Goal: Contribute content: Contribute content

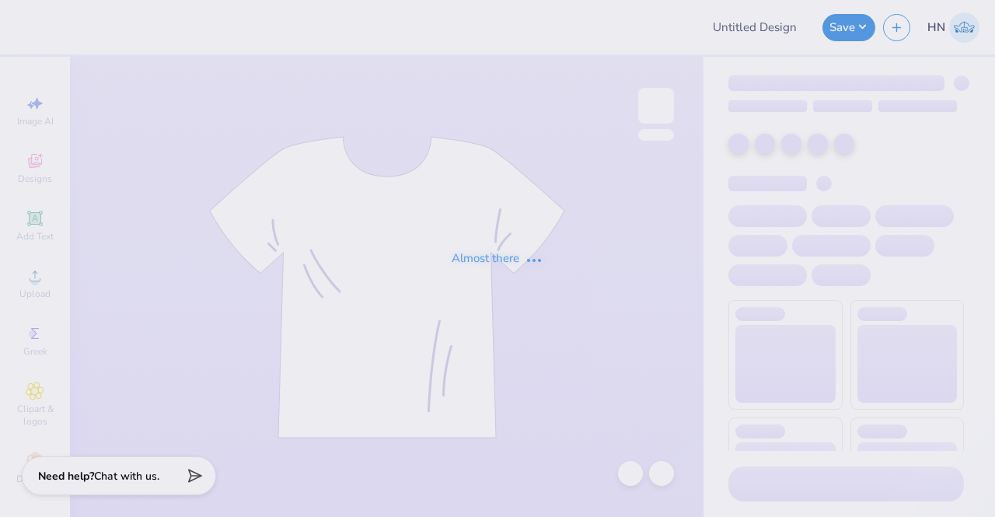
type input "Ski Team General Merch!"
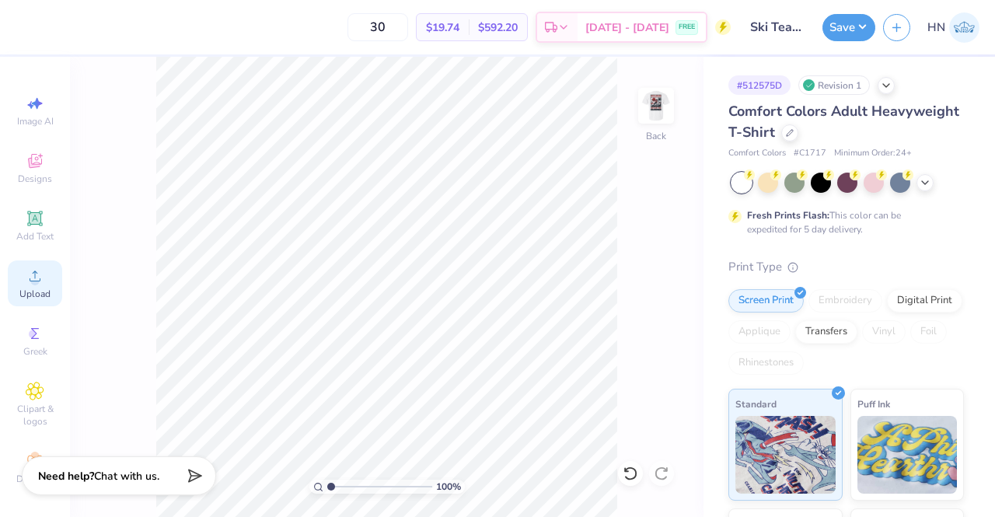
click at [26, 278] on icon at bounding box center [35, 276] width 19 height 19
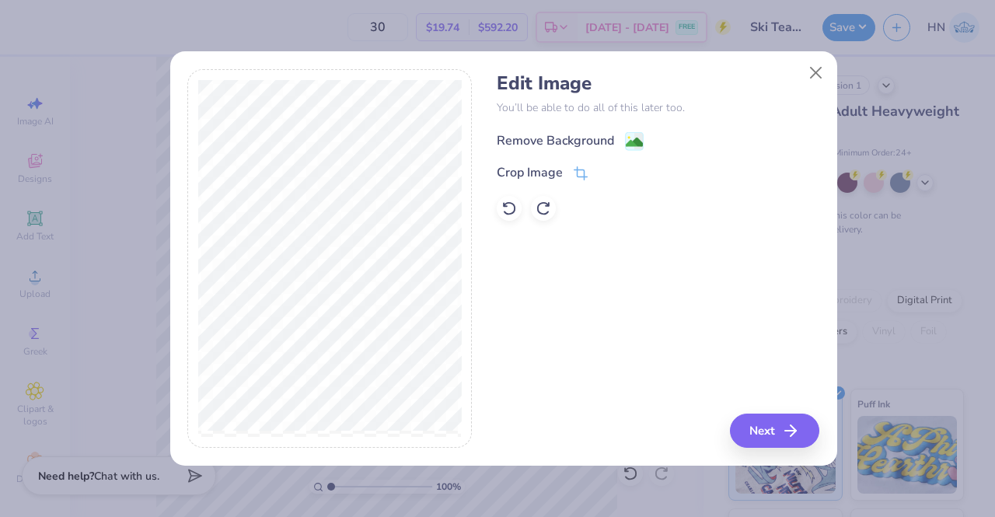
click at [601, 135] on div "Remove Background" at bounding box center [555, 140] width 117 height 19
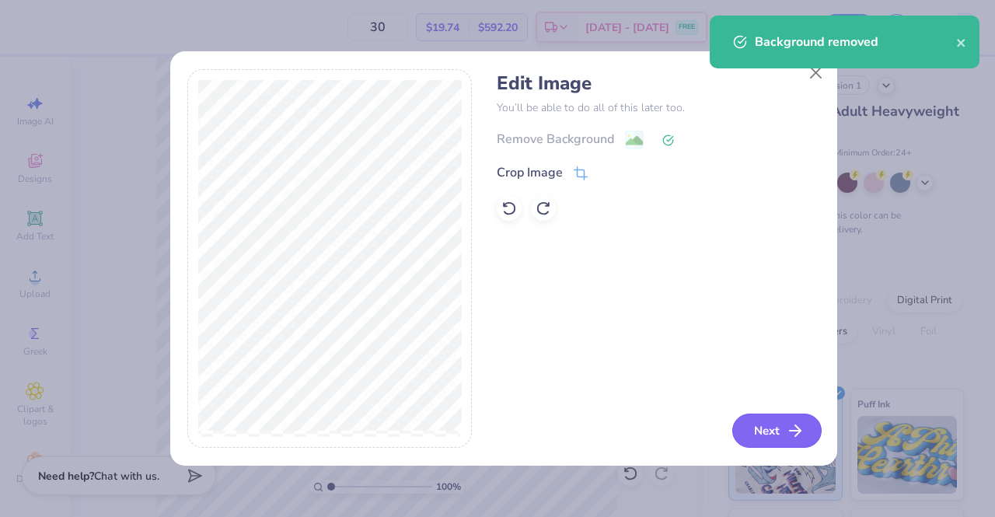
click at [770, 432] on button "Next" at bounding box center [776, 431] width 89 height 34
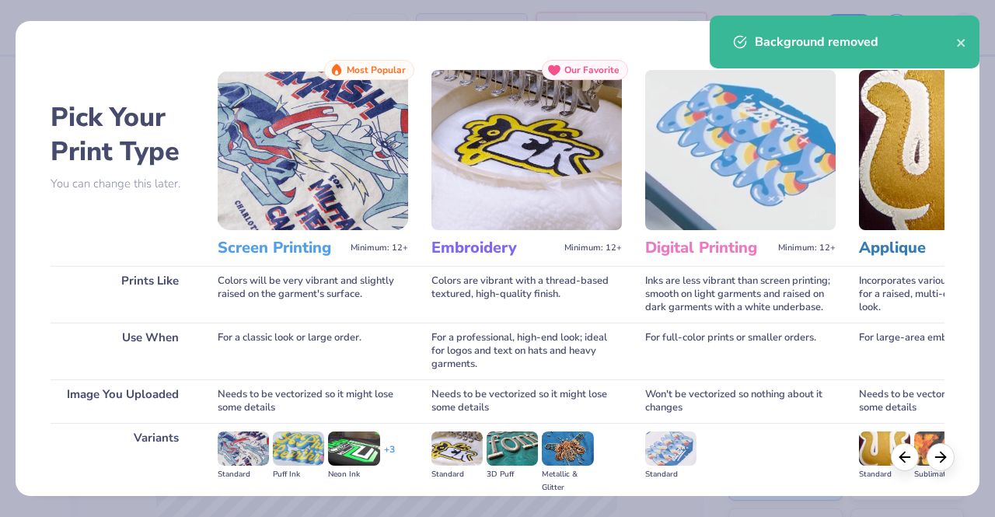
scroll to position [180, 0]
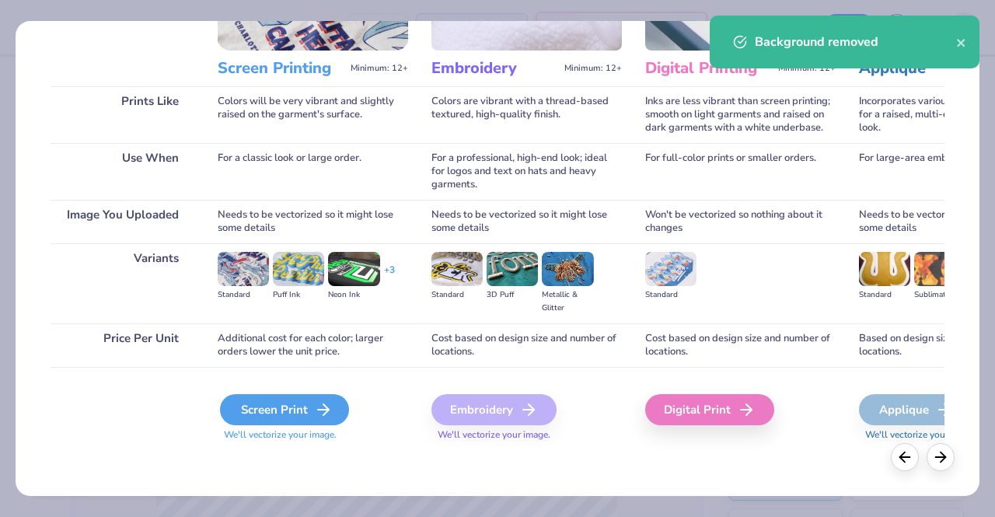
click at [330, 403] on icon at bounding box center [323, 409] width 19 height 19
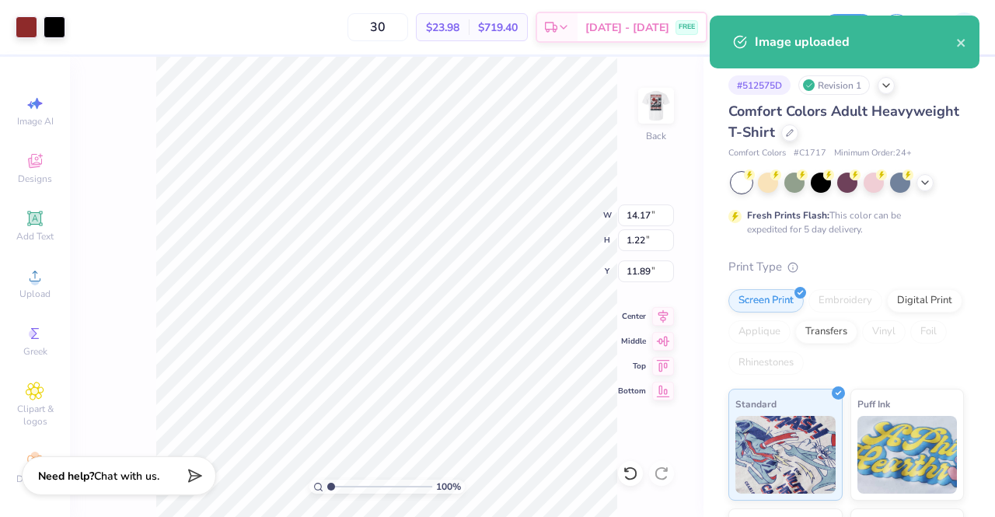
type input "11.58"
type input "1.00"
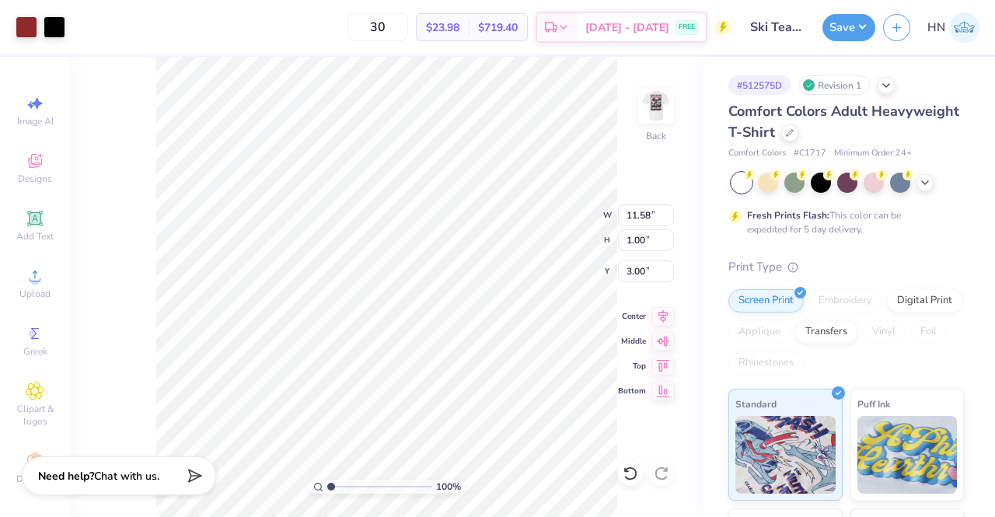
type input "3.00"
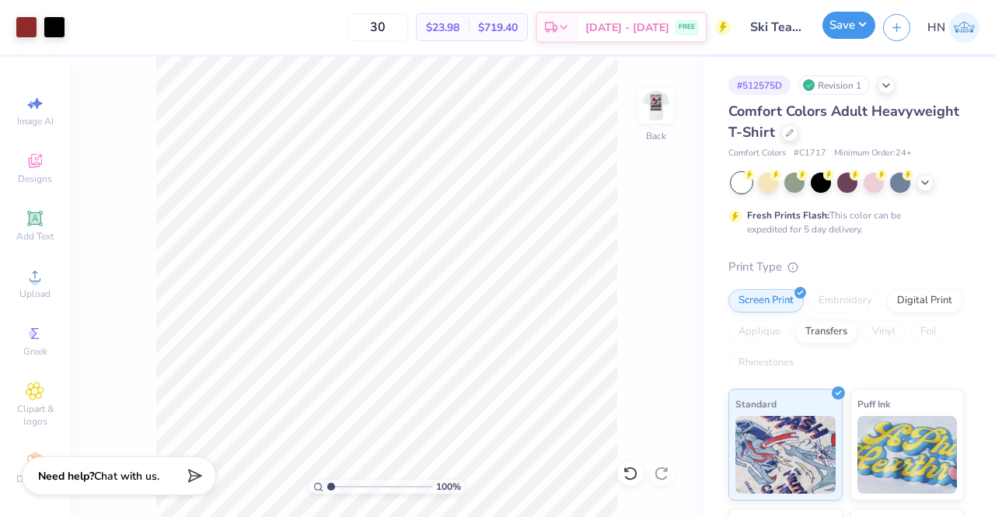
click at [835, 30] on button "Save" at bounding box center [848, 25] width 53 height 27
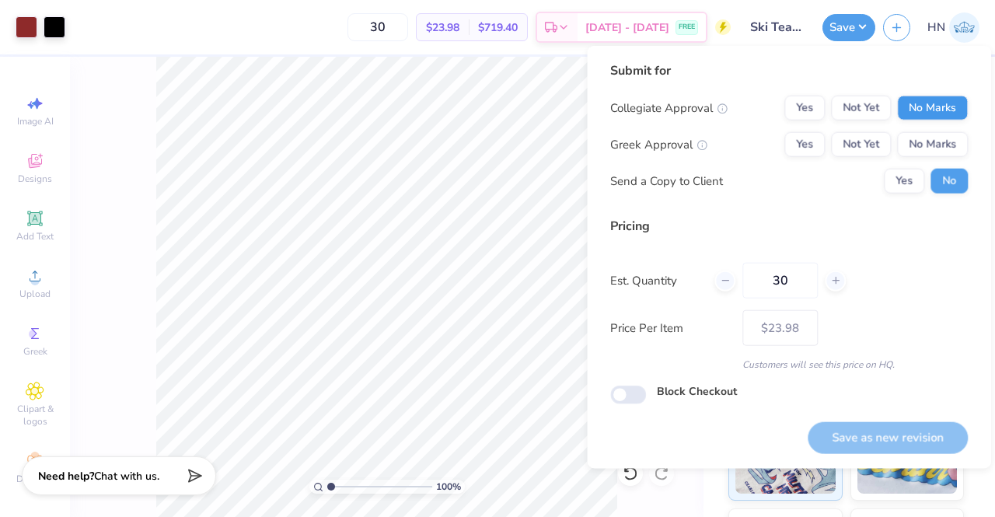
drag, startPoint x: 900, startPoint y: 95, endPoint x: 919, endPoint y: 97, distance: 18.8
click at [901, 96] on div "Yes Not Yet No Marks" at bounding box center [875, 108] width 183 height 25
click at [955, 108] on button "No Marks" at bounding box center [932, 108] width 71 height 25
click at [786, 113] on div "Yes Not Yet No Marks" at bounding box center [875, 108] width 183 height 25
click at [787, 112] on button "Yes" at bounding box center [804, 108] width 40 height 25
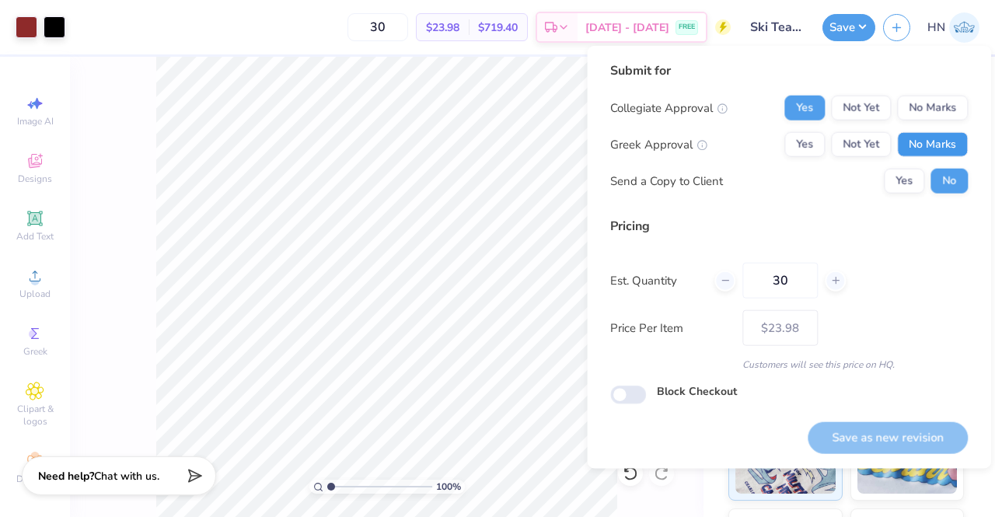
click at [941, 141] on button "No Marks" at bounding box center [932, 144] width 71 height 25
click at [902, 441] on button "Save as new revision" at bounding box center [888, 437] width 160 height 32
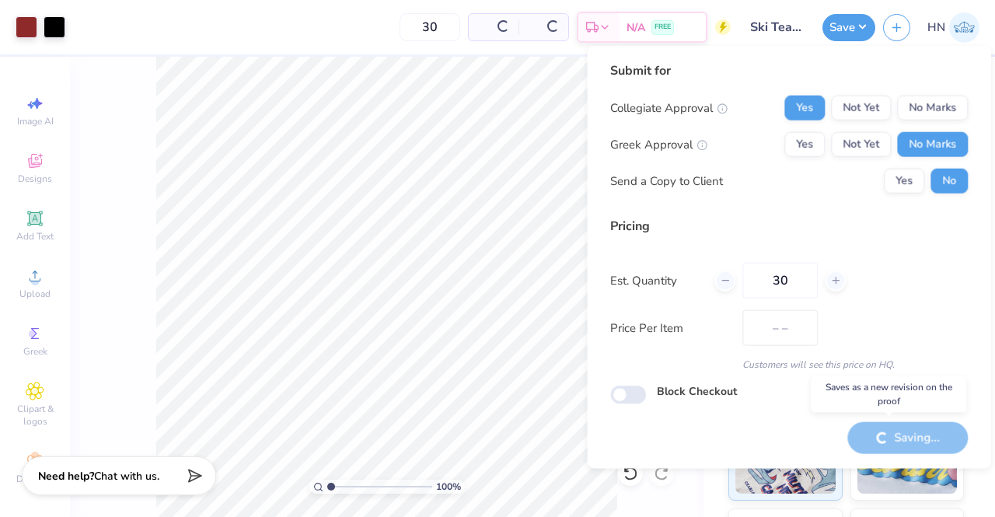
type input "$23.98"
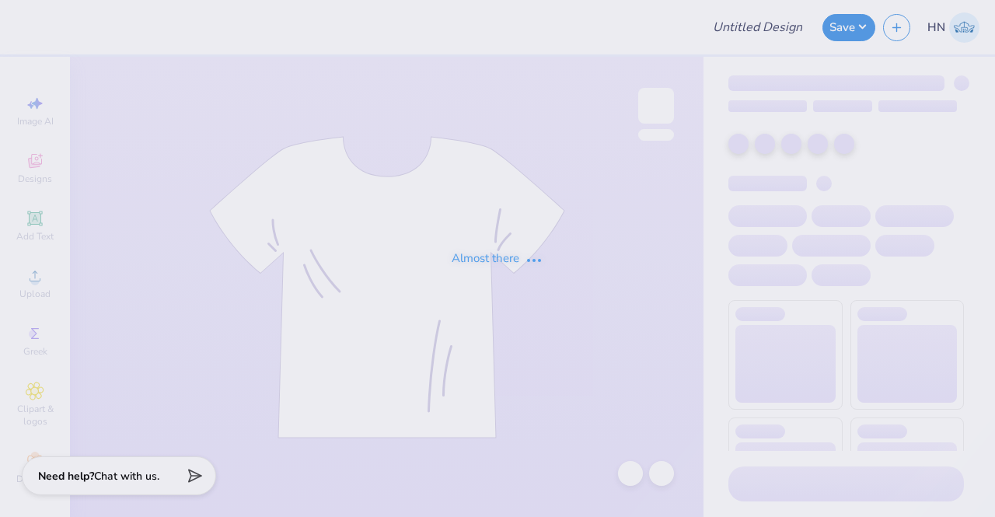
type input "Ski Team General Merch!"
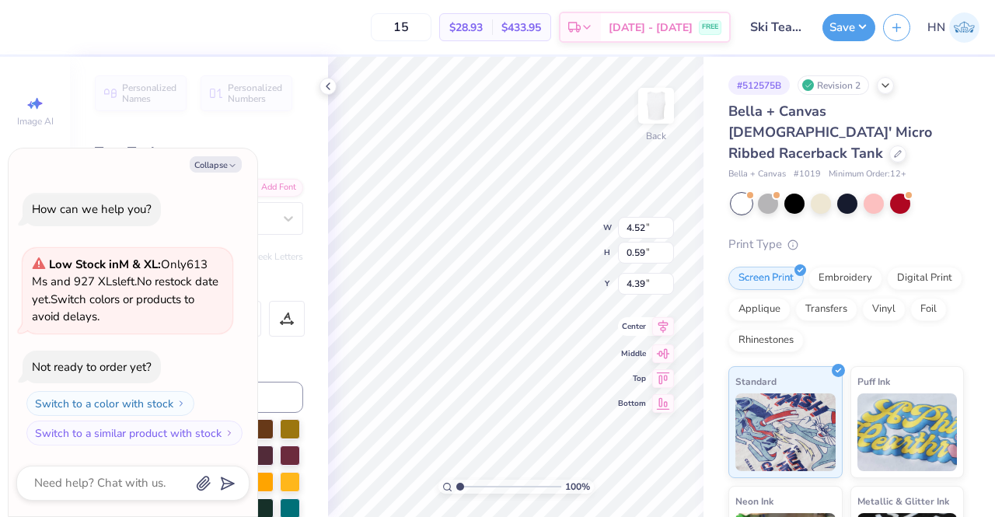
click at [663, 328] on icon at bounding box center [663, 326] width 22 height 19
click at [663, 327] on icon at bounding box center [663, 326] width 22 height 19
click at [661, 329] on icon at bounding box center [663, 326] width 22 height 19
click at [669, 313] on icon at bounding box center [663, 314] width 22 height 19
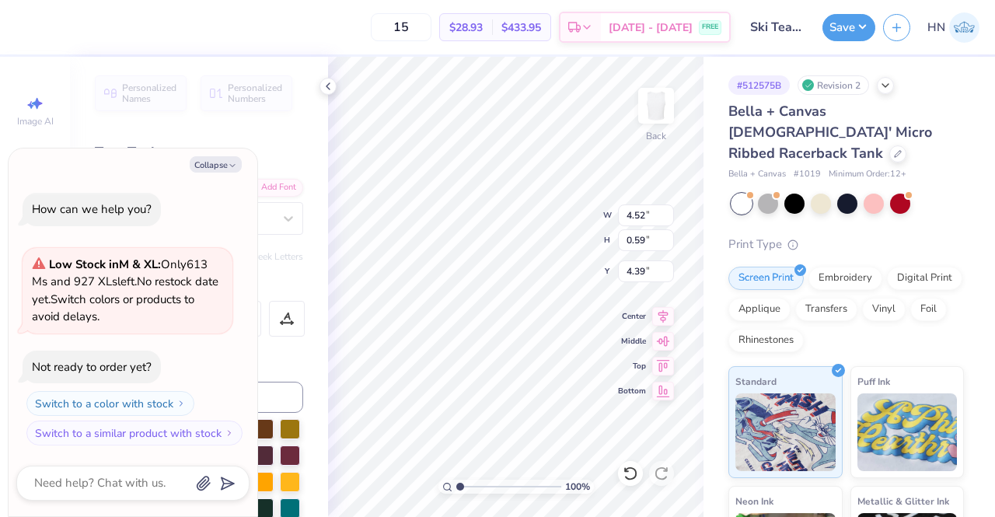
type textarea "x"
type input "4.44"
type textarea "x"
type input "4.43"
type input "0.58"
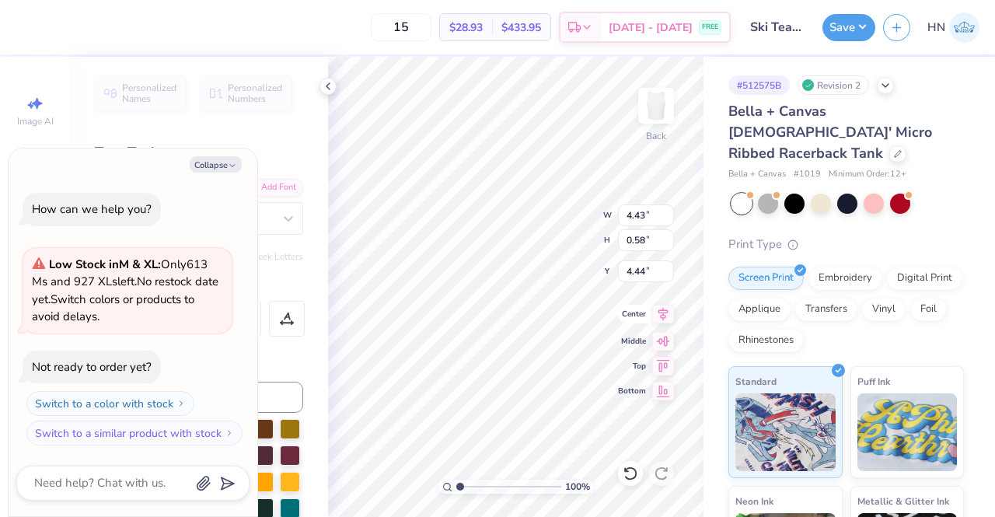
click at [659, 311] on icon at bounding box center [663, 314] width 22 height 19
type textarea "x"
type input "4.39"
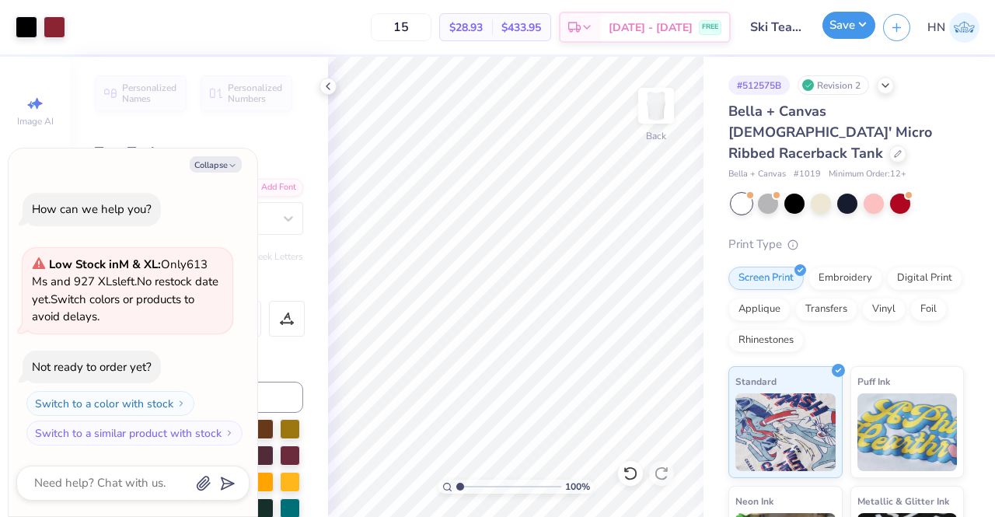
click at [861, 27] on button "Save" at bounding box center [848, 25] width 53 height 27
type textarea "x"
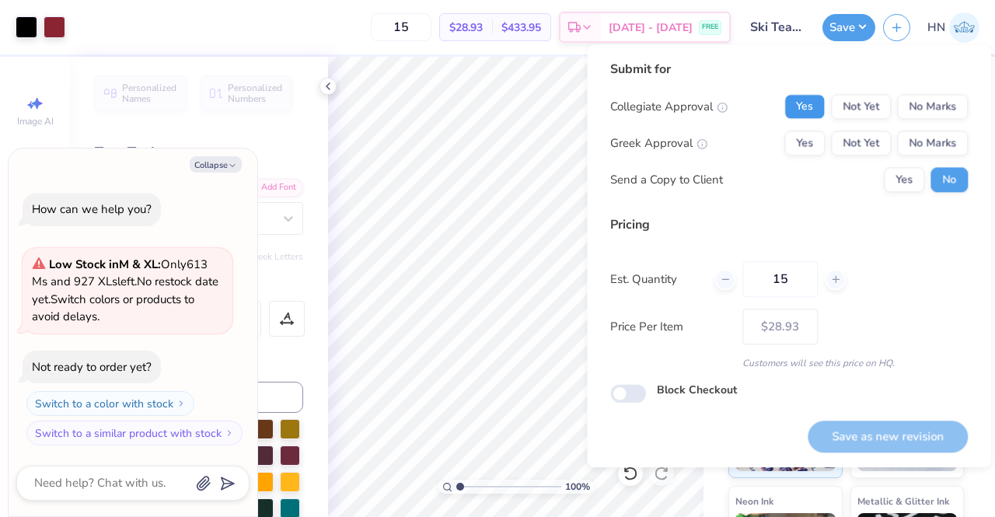
click at [811, 111] on button "Yes" at bounding box center [804, 106] width 40 height 25
click at [933, 144] on button "No Marks" at bounding box center [932, 143] width 71 height 25
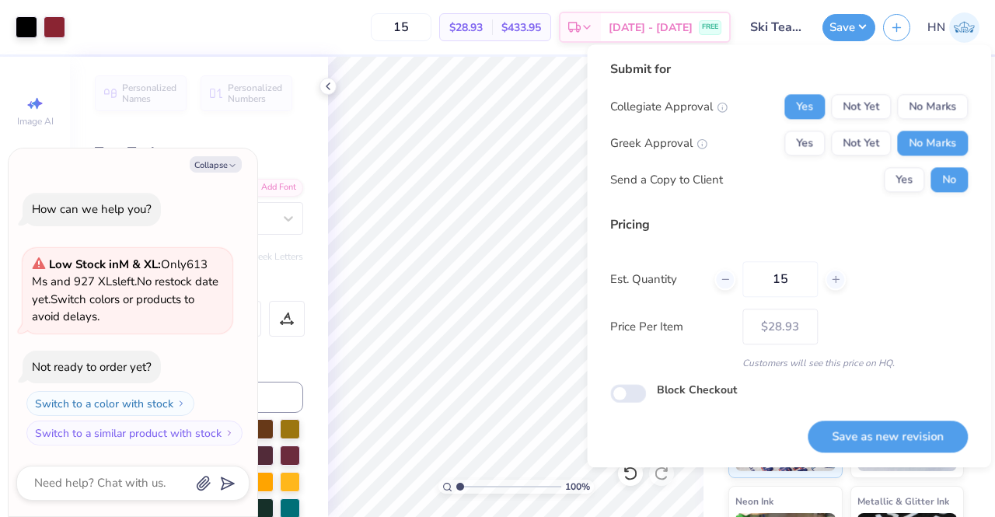
click at [885, 427] on button "Save as new revision" at bounding box center [888, 437] width 160 height 32
type input "$28.93"
type textarea "x"
